Goal: Task Accomplishment & Management: Manage account settings

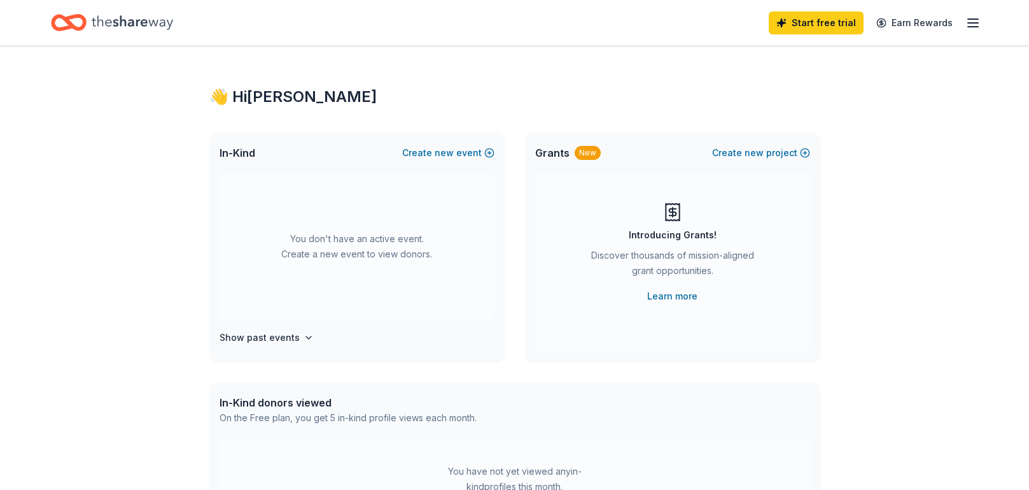
click at [975, 24] on icon "button" at bounding box center [973, 22] width 15 height 15
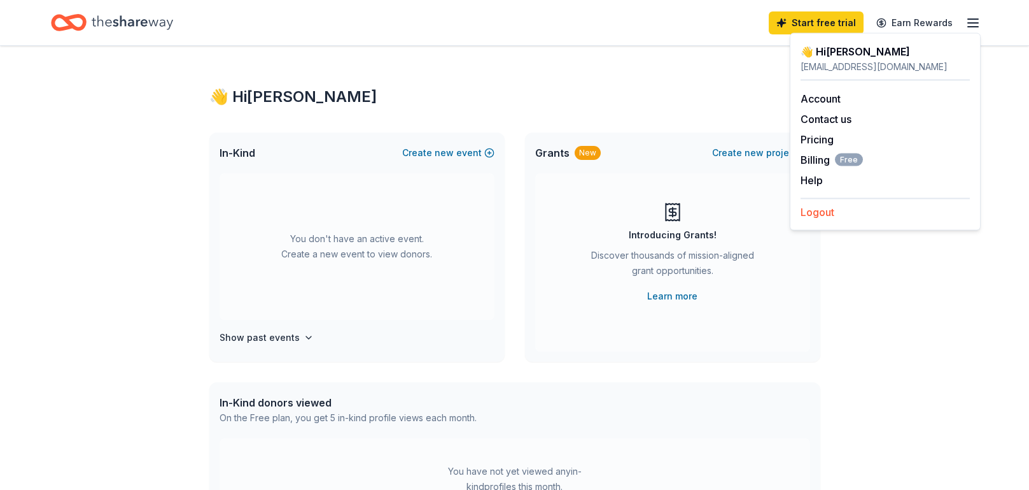
click at [821, 210] on button "Logout" at bounding box center [818, 211] width 34 height 15
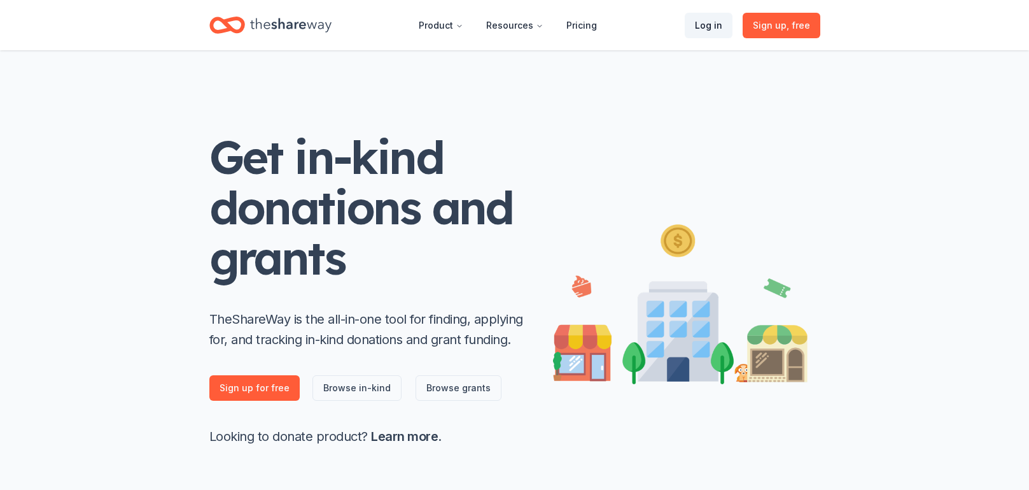
click at [719, 24] on link "Log in" at bounding box center [709, 25] width 48 height 25
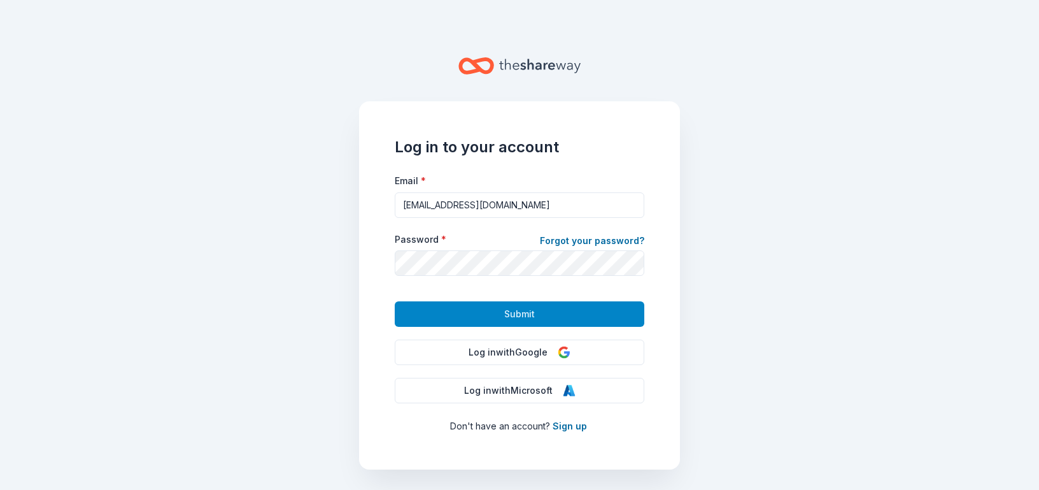
click at [486, 320] on button "Submit" at bounding box center [520, 313] width 250 height 25
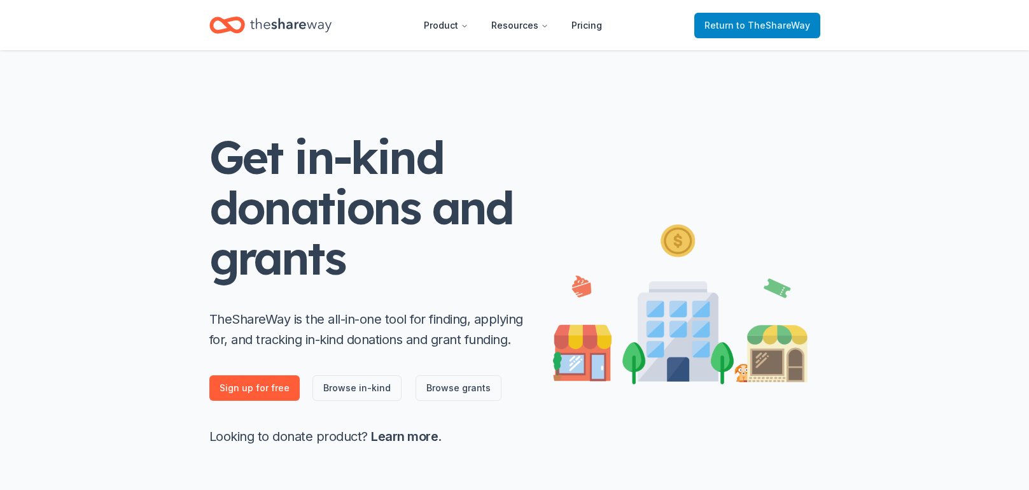
click at [767, 27] on span "to TheShareWay" at bounding box center [774, 25] width 74 height 11
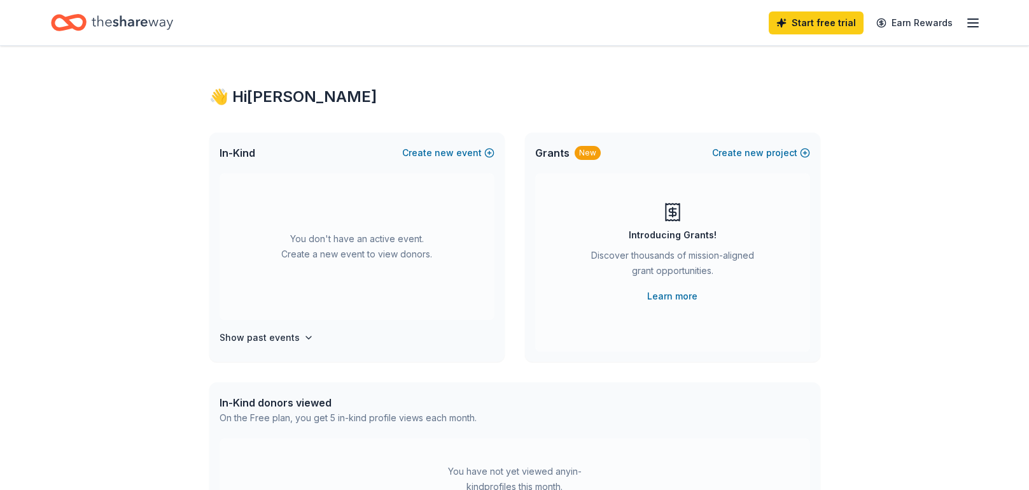
click at [966, 23] on icon "button" at bounding box center [973, 22] width 15 height 15
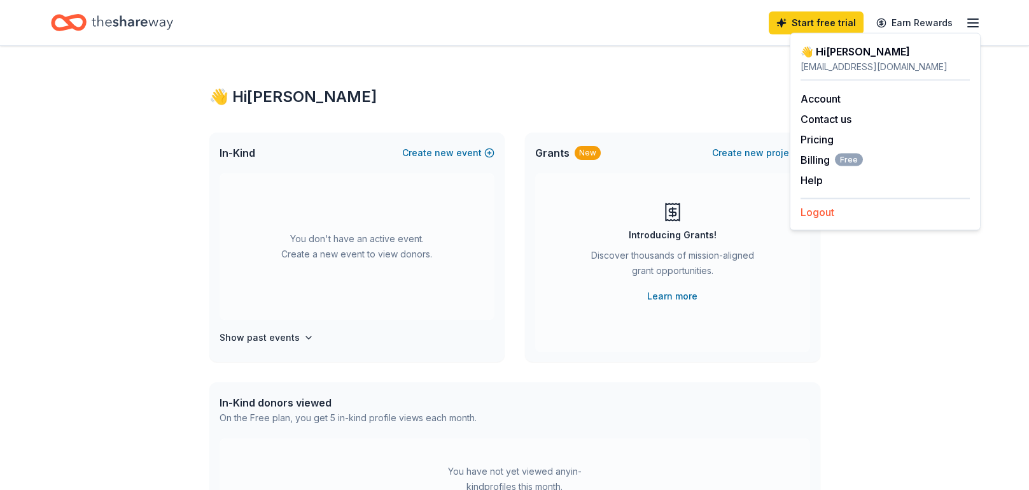
click at [814, 211] on button "Logout" at bounding box center [818, 211] width 34 height 15
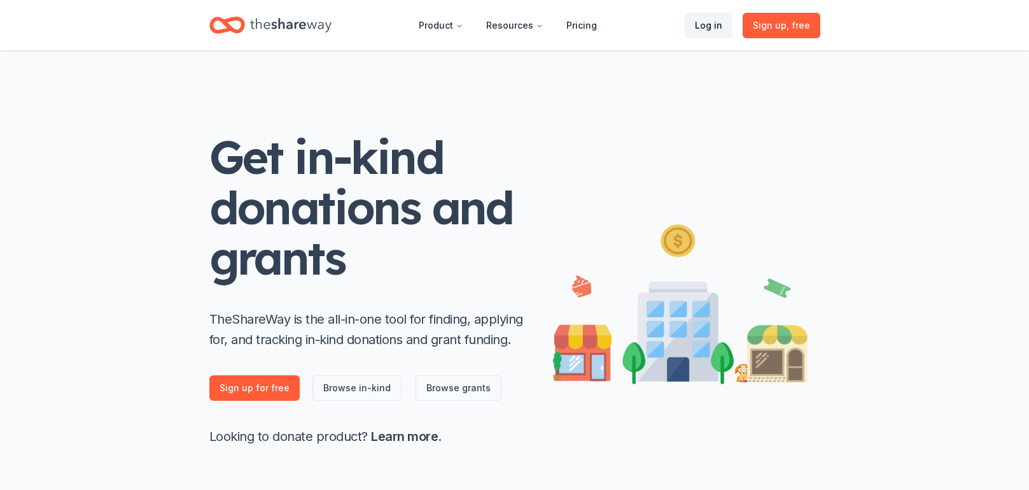
click at [721, 25] on link "Log in" at bounding box center [709, 25] width 48 height 25
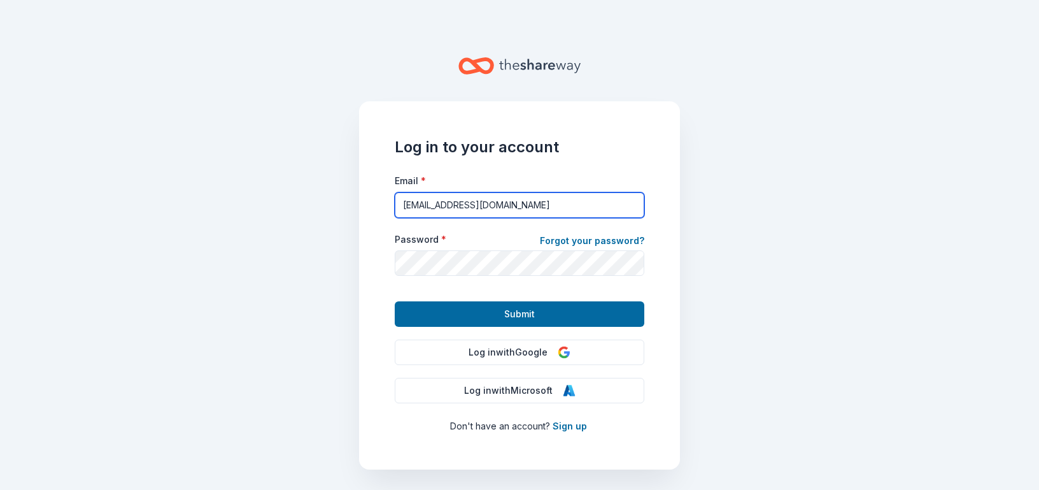
click at [465, 200] on input "[EMAIL_ADDRESS][DOMAIN_NAME]" at bounding box center [520, 204] width 250 height 25
paste input "[EMAIL_ADDRESS][DOMAIN_NAME]"
type input "[EMAIL_ADDRESS][DOMAIN_NAME]"
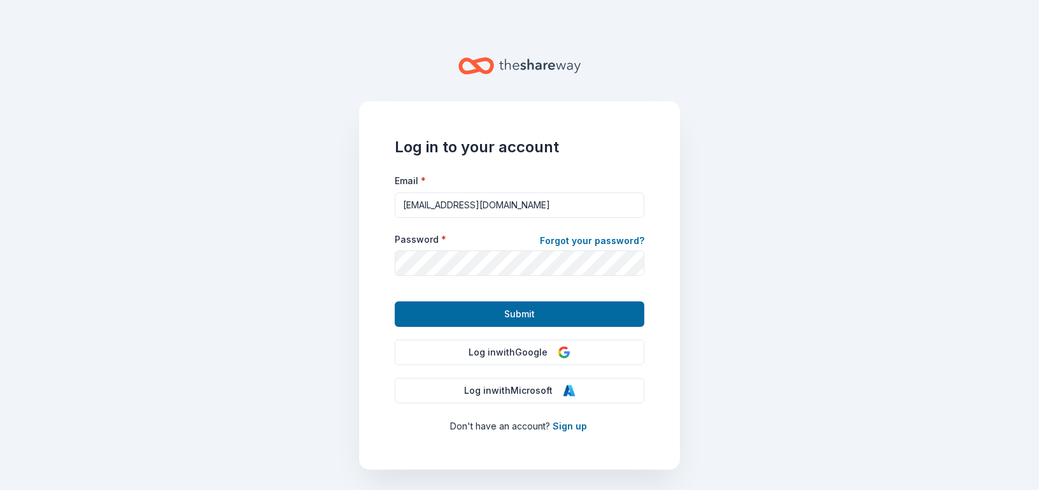
click at [440, 283] on form "Email * [EMAIL_ADDRESS][DOMAIN_NAME] Password * Forgot your password? Submit" at bounding box center [520, 250] width 250 height 154
click at [584, 238] on link "Forgot your password?" at bounding box center [592, 242] width 104 height 18
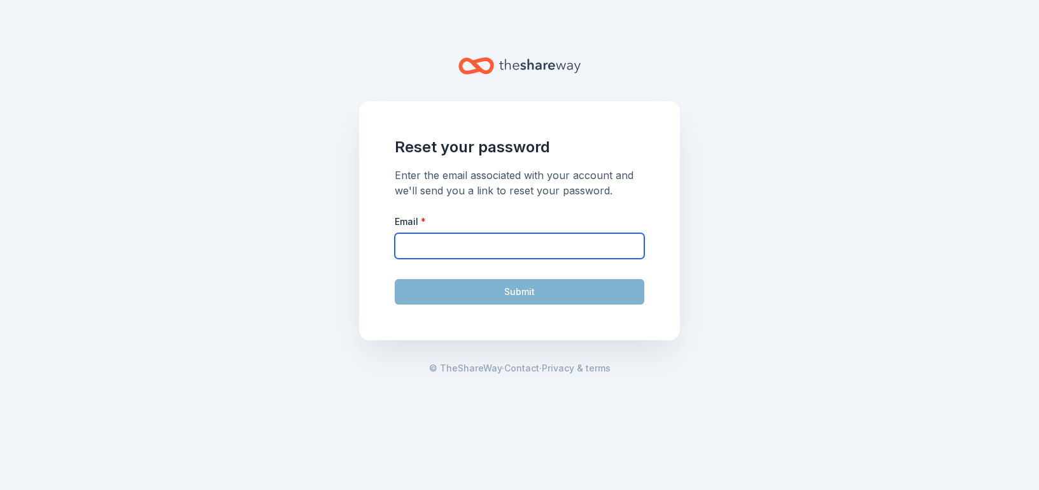
click at [451, 242] on input "Email *" at bounding box center [520, 245] width 250 height 25
paste input "[EMAIL_ADDRESS][DOMAIN_NAME]"
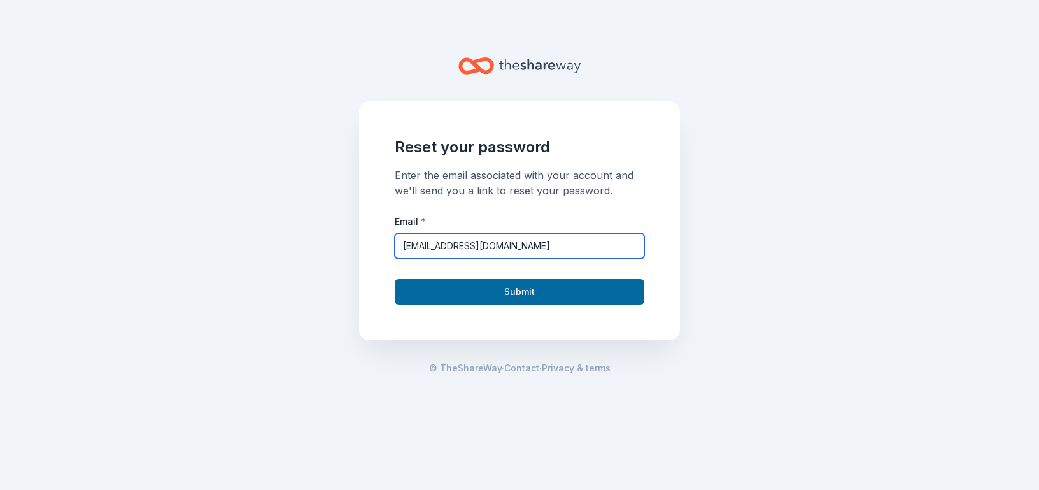
type input "[EMAIL_ADDRESS][DOMAIN_NAME]"
click at [495, 291] on button "Submit" at bounding box center [520, 291] width 250 height 25
